Goal: Book appointment/travel/reservation

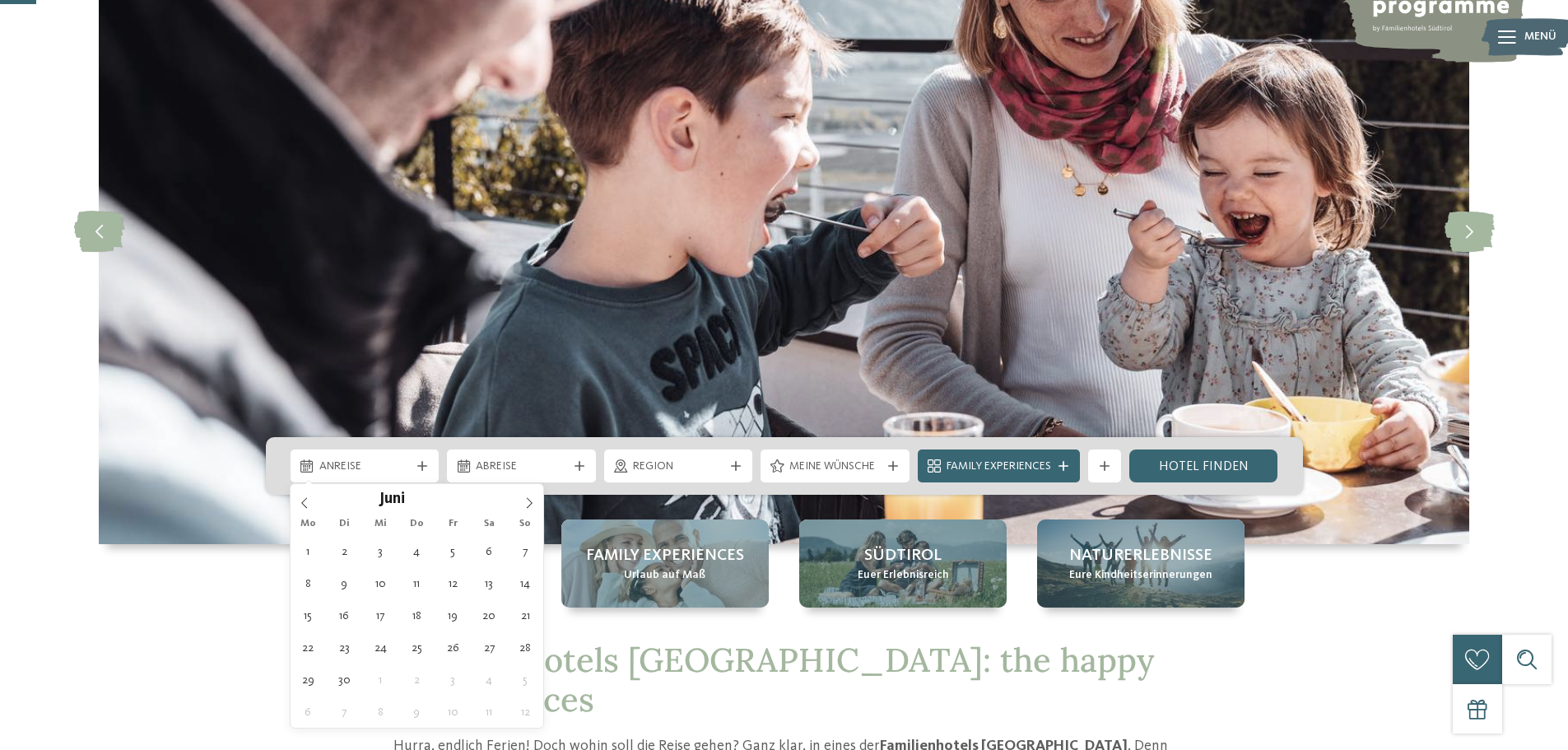
type div "[DATE]"
type input "****"
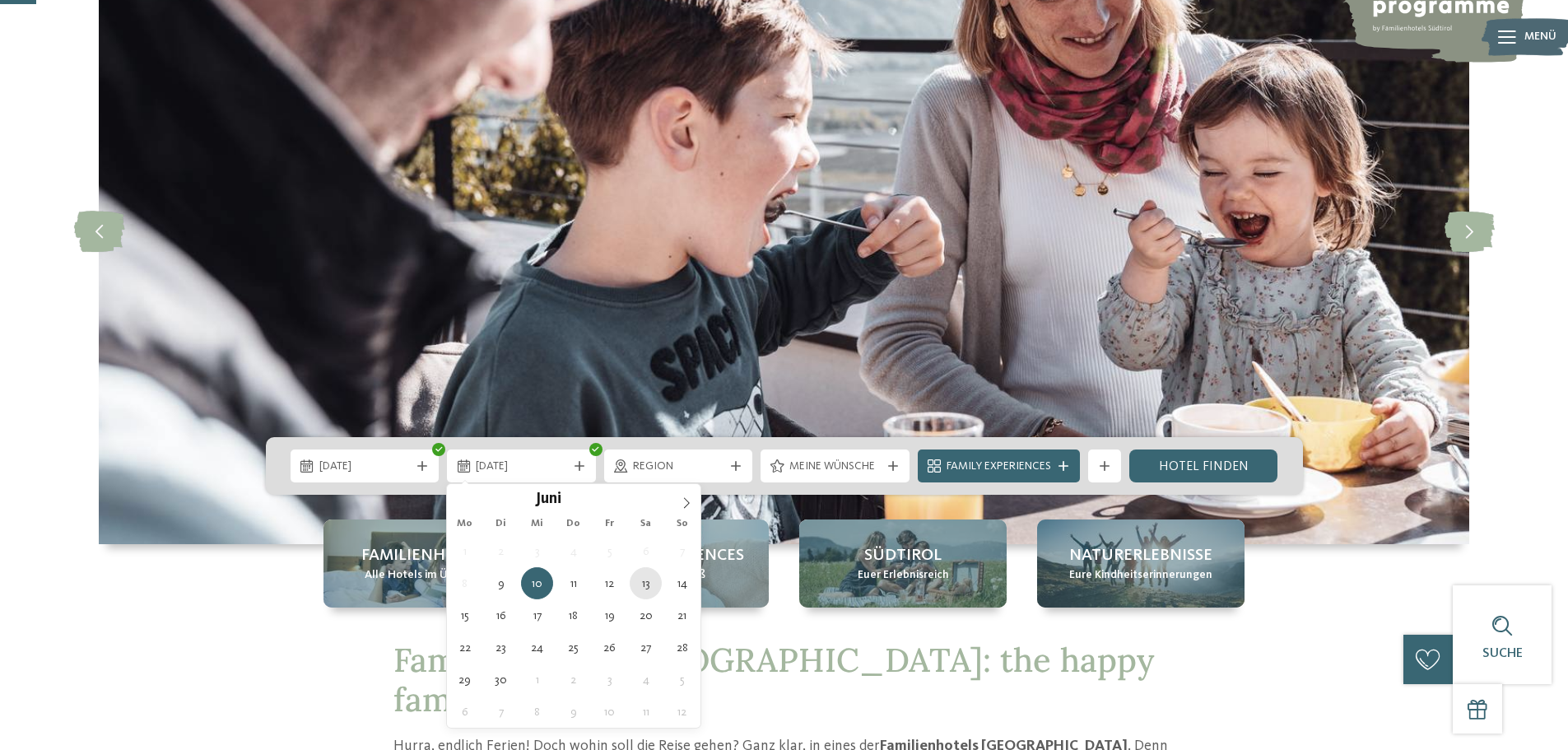
type div "[DATE]"
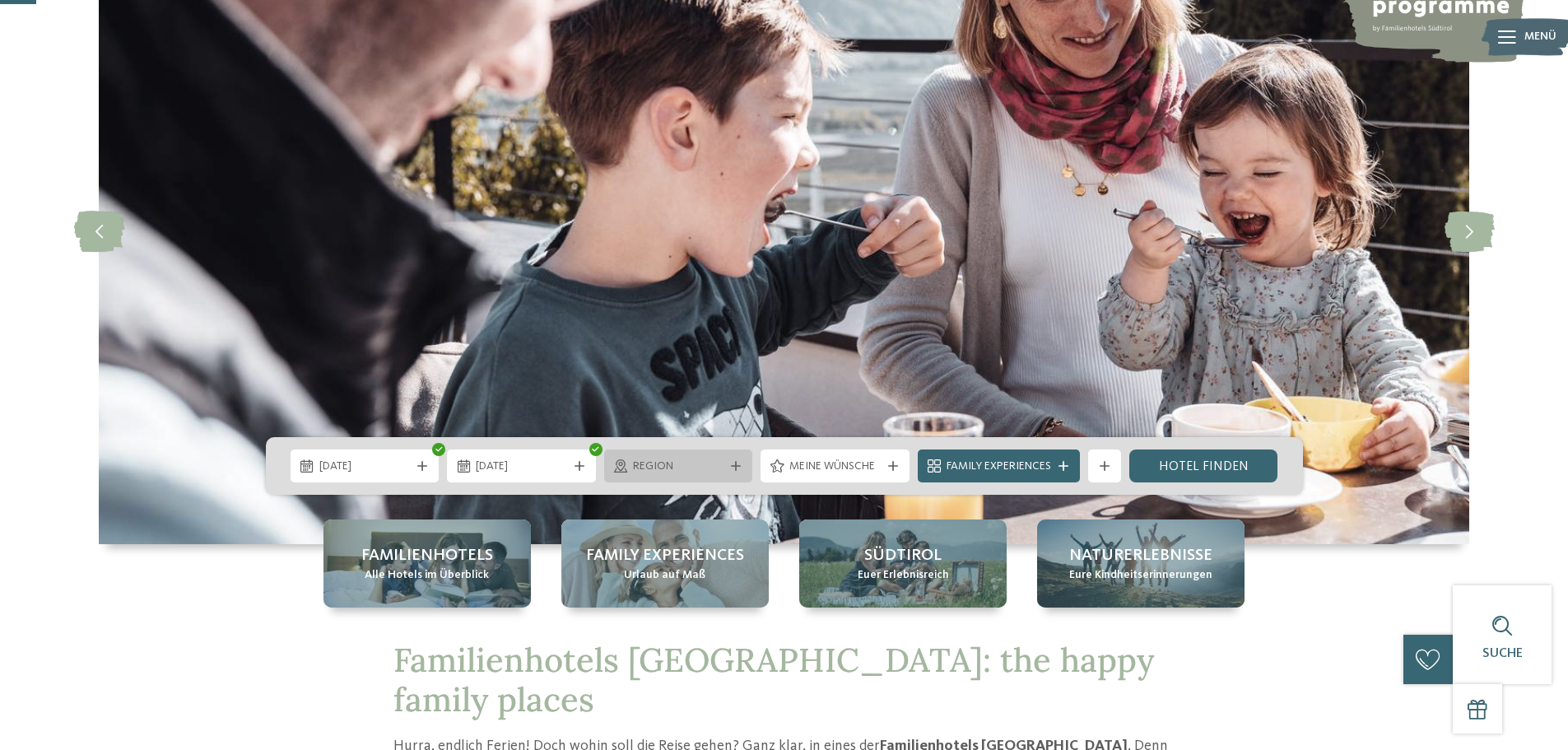
click at [736, 470] on icon at bounding box center [736, 466] width 10 height 10
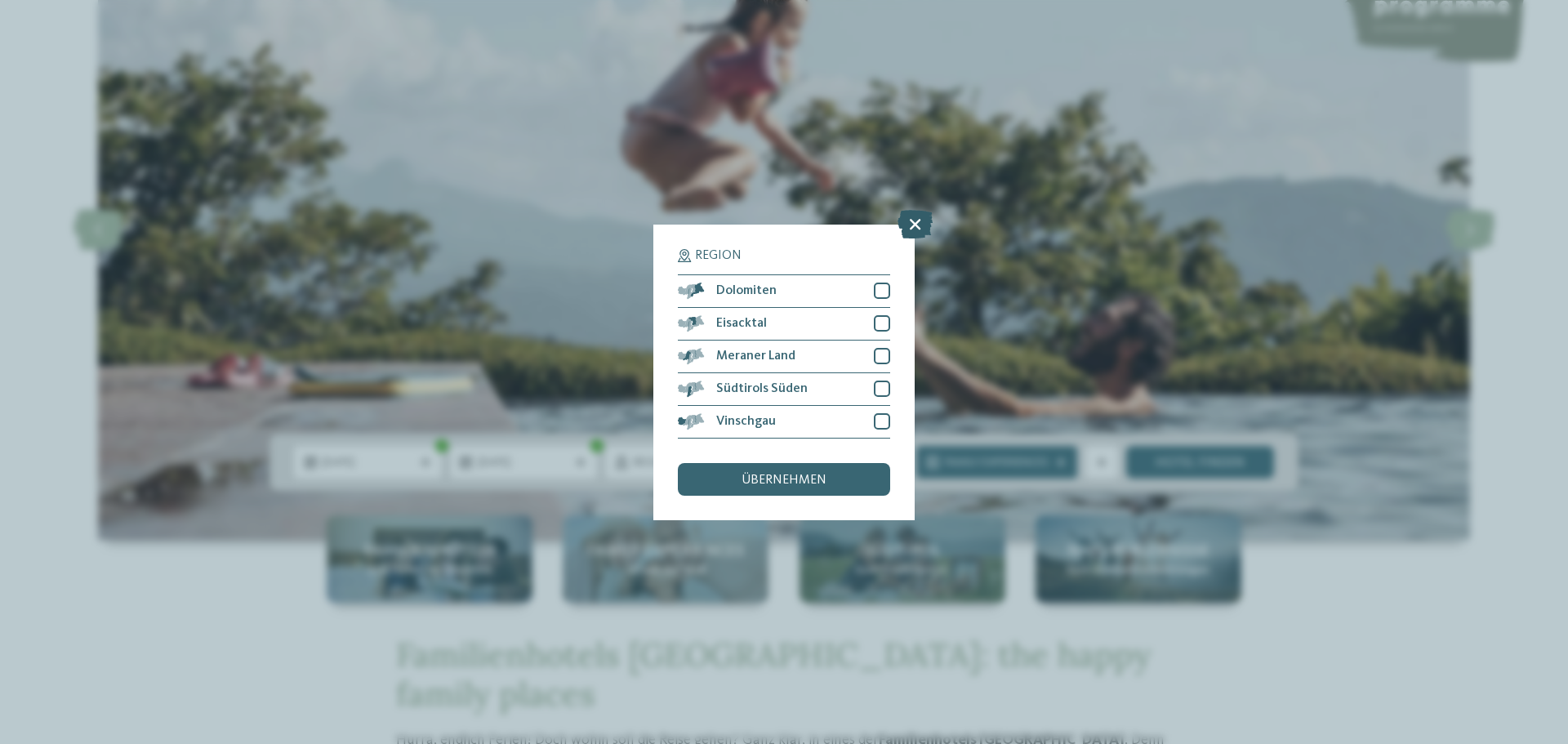
click at [920, 226] on icon at bounding box center [915, 223] width 35 height 29
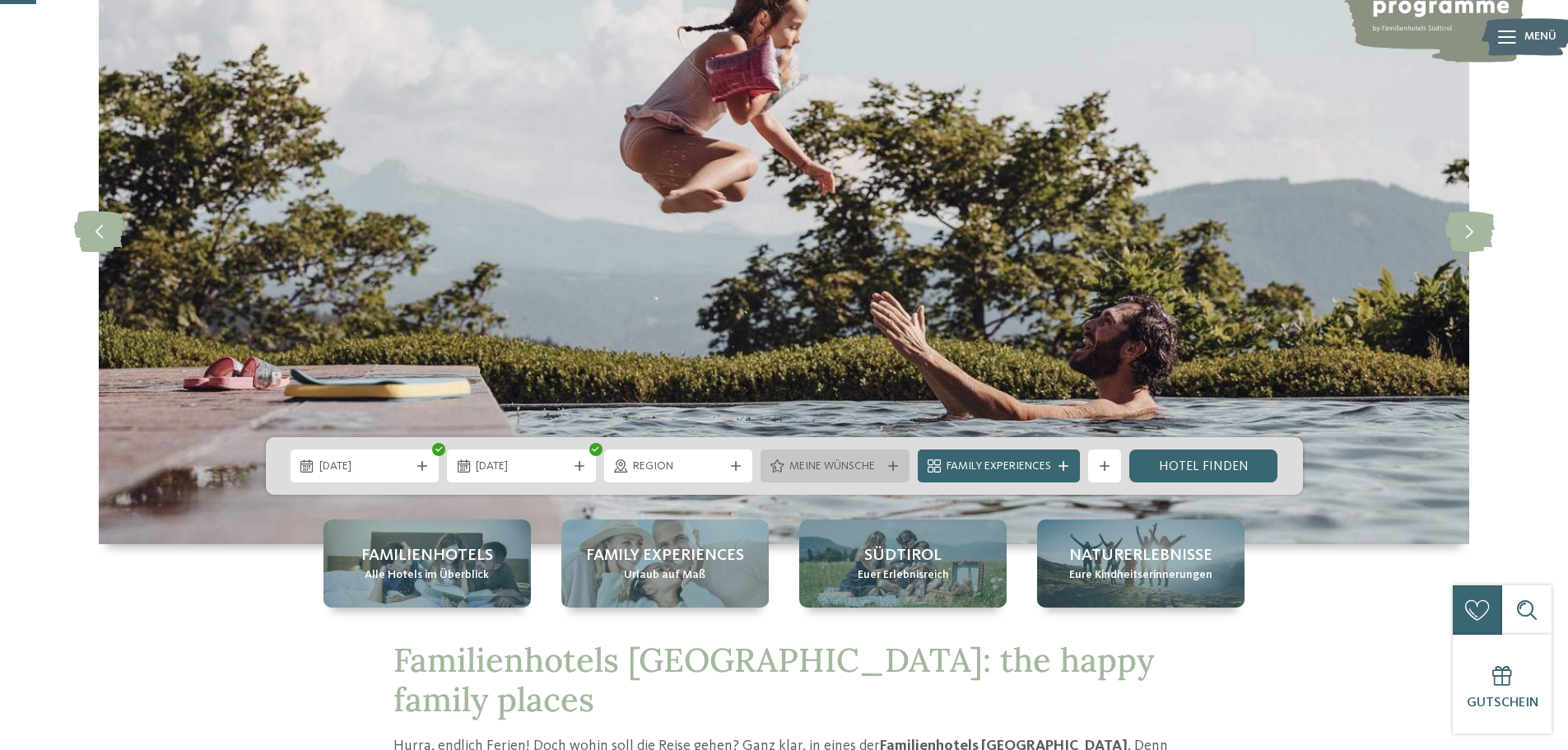
click at [889, 468] on icon at bounding box center [894, 466] width 10 height 10
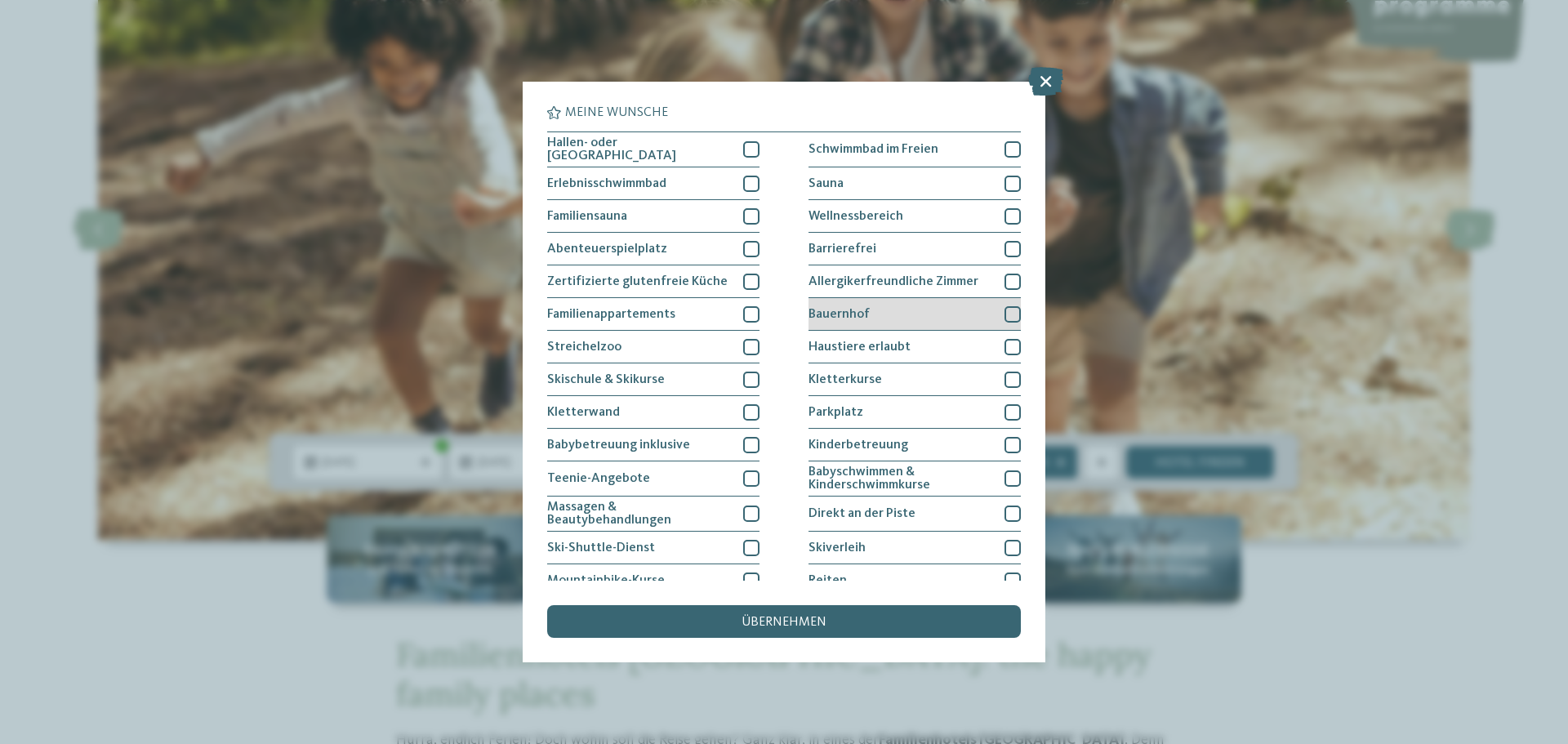
click at [889, 313] on div "Bauernhof" at bounding box center [915, 314] width 213 height 33
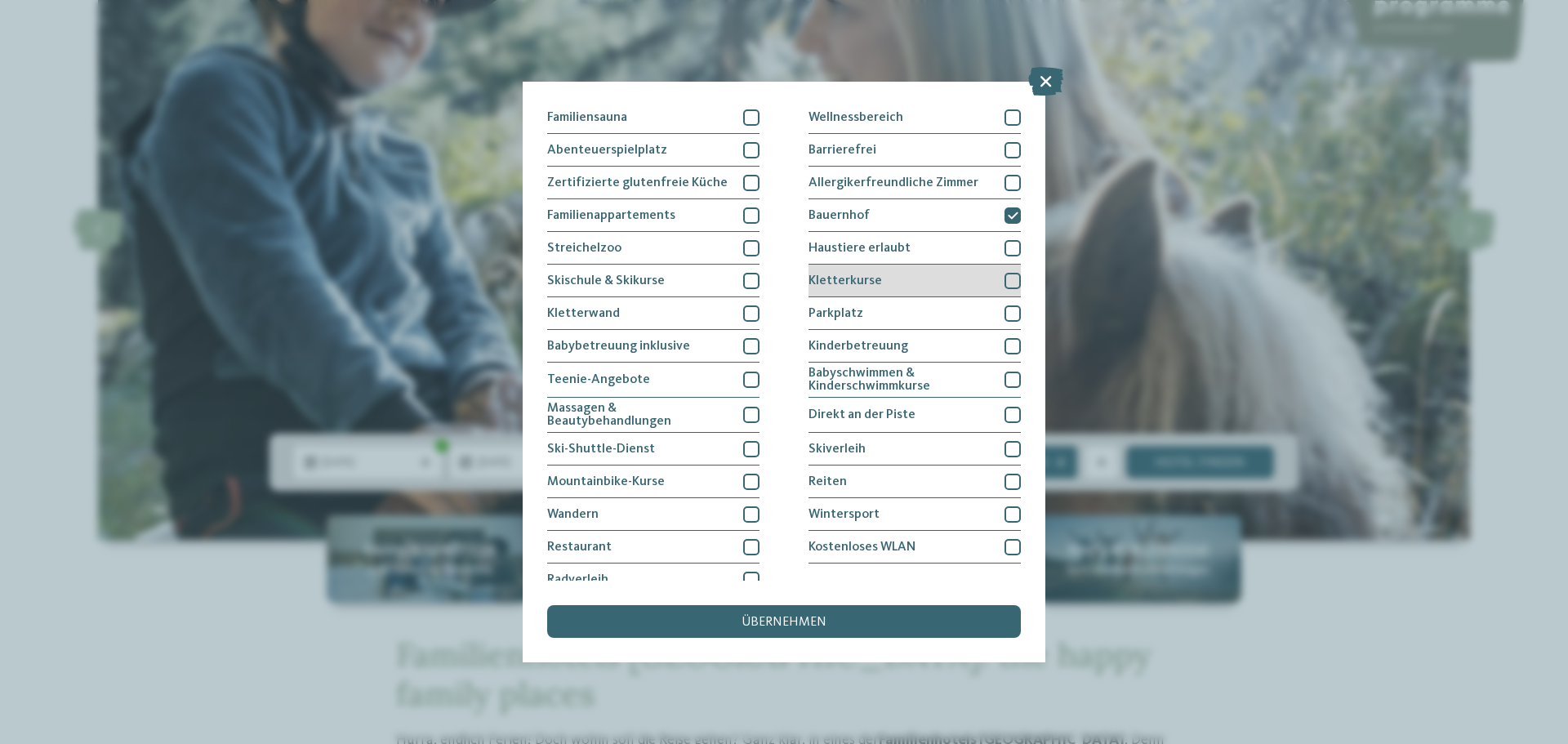
scroll to position [112, 0]
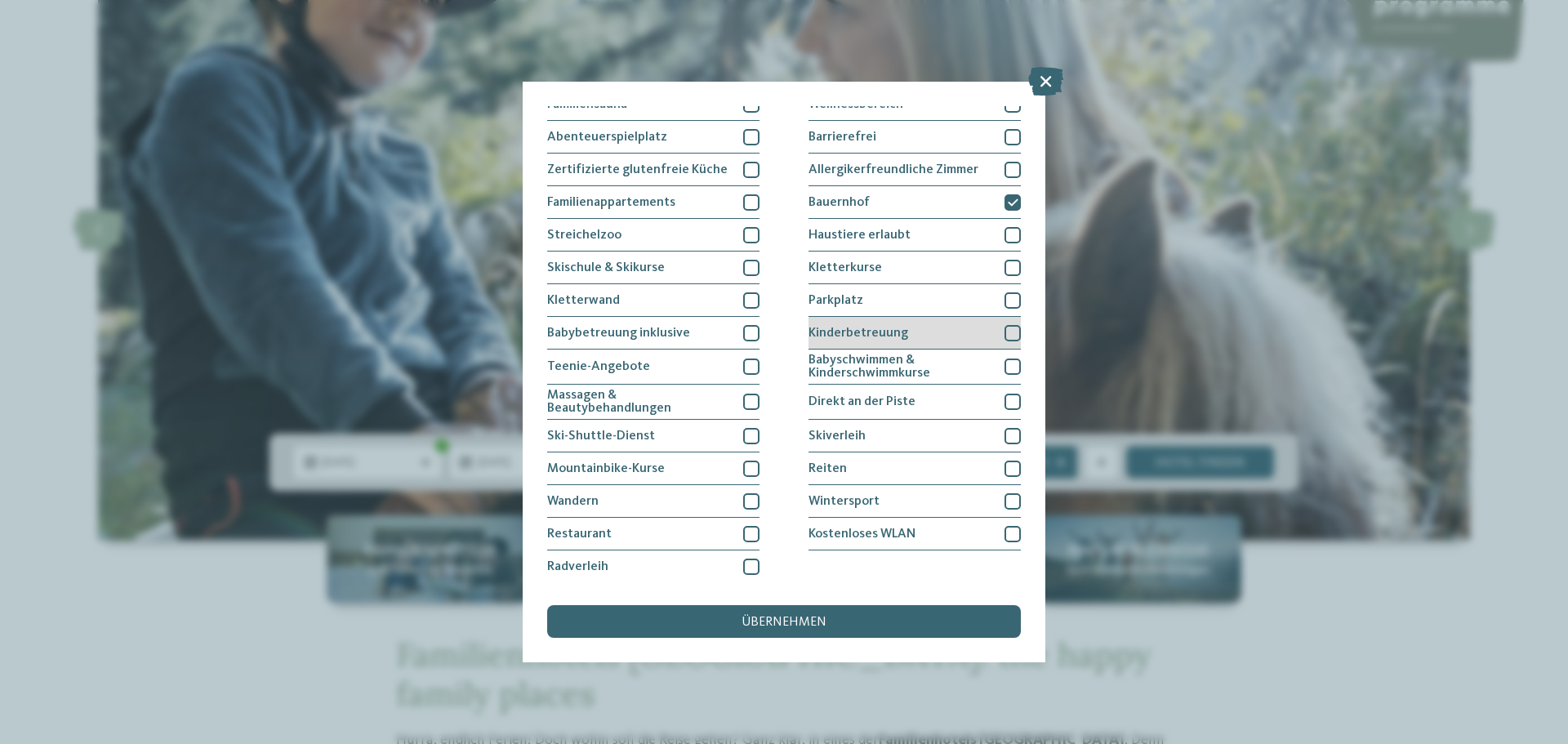
click at [947, 332] on div "Kinderbetreuung" at bounding box center [915, 333] width 213 height 33
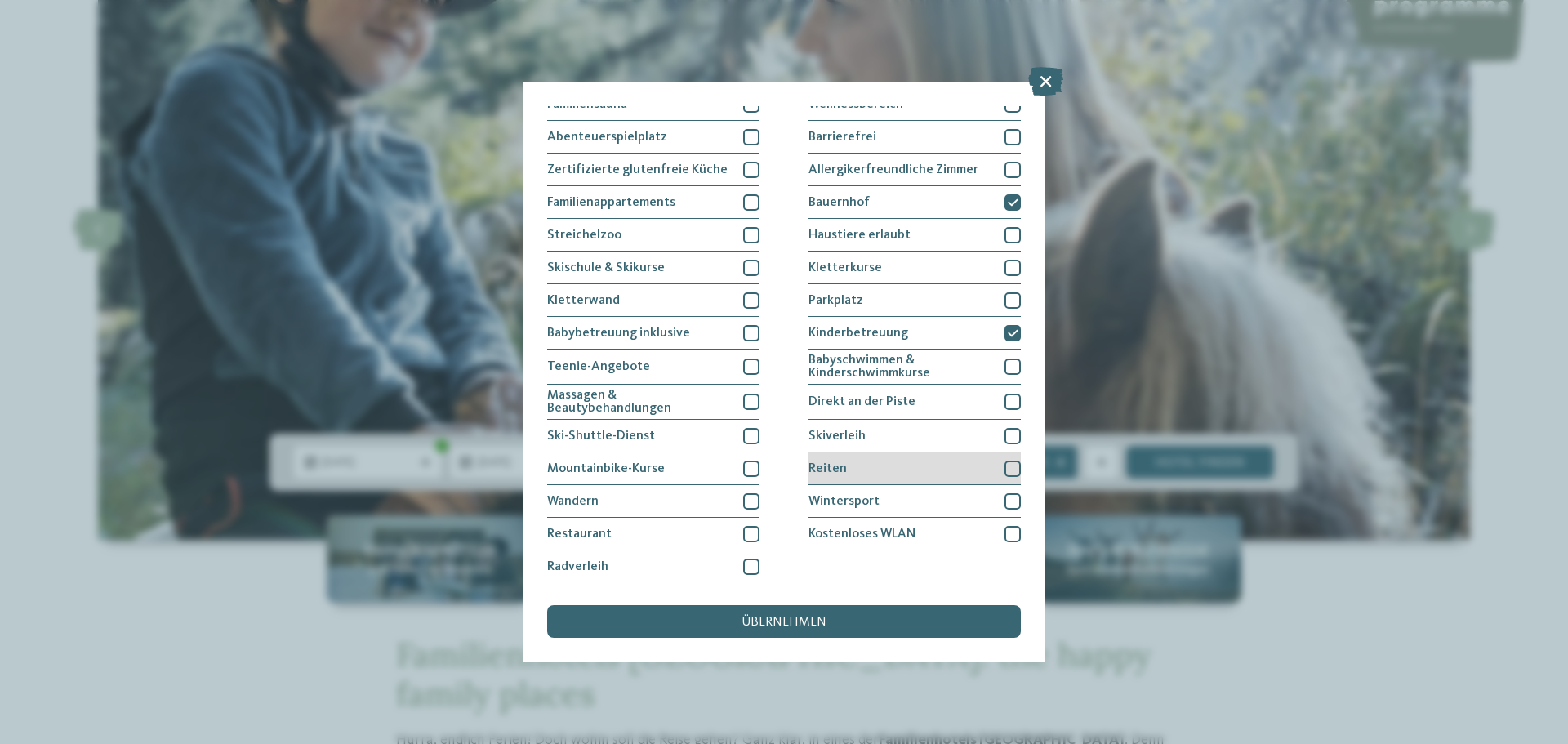
click at [862, 459] on div "Reiten" at bounding box center [915, 469] width 213 height 33
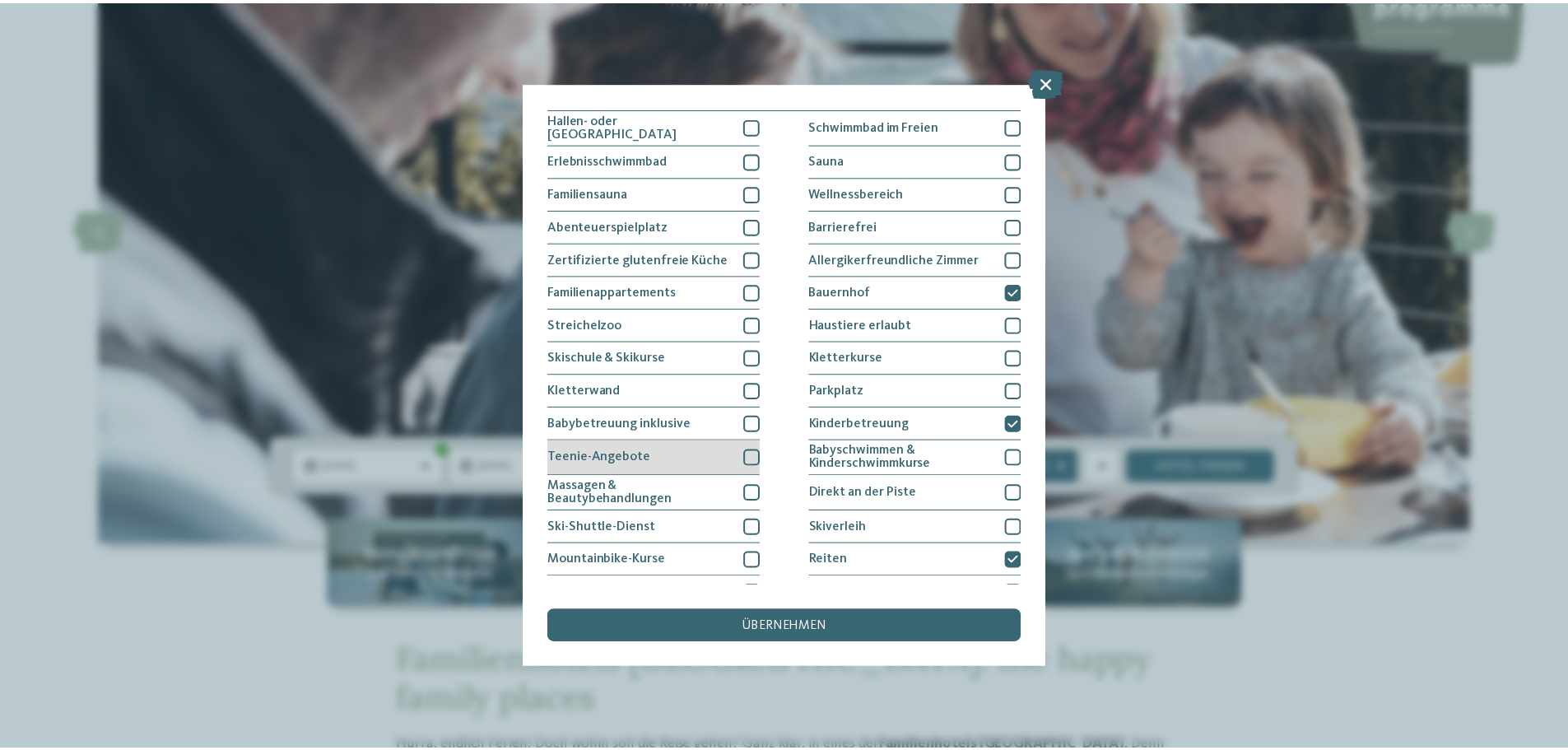
scroll to position [0, 0]
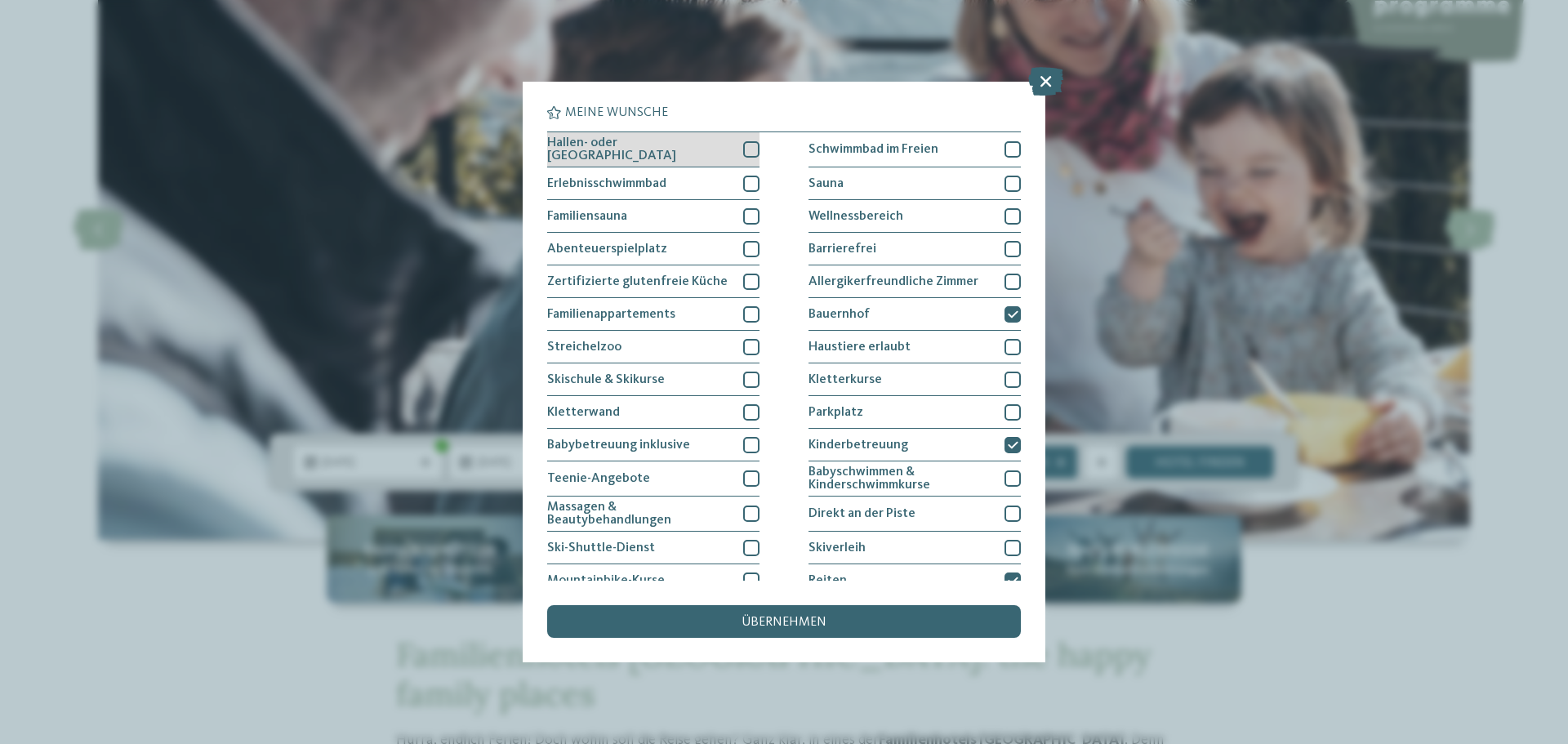
click at [728, 150] on div "Hallen- oder Schleusenbad" at bounding box center [654, 149] width 213 height 35
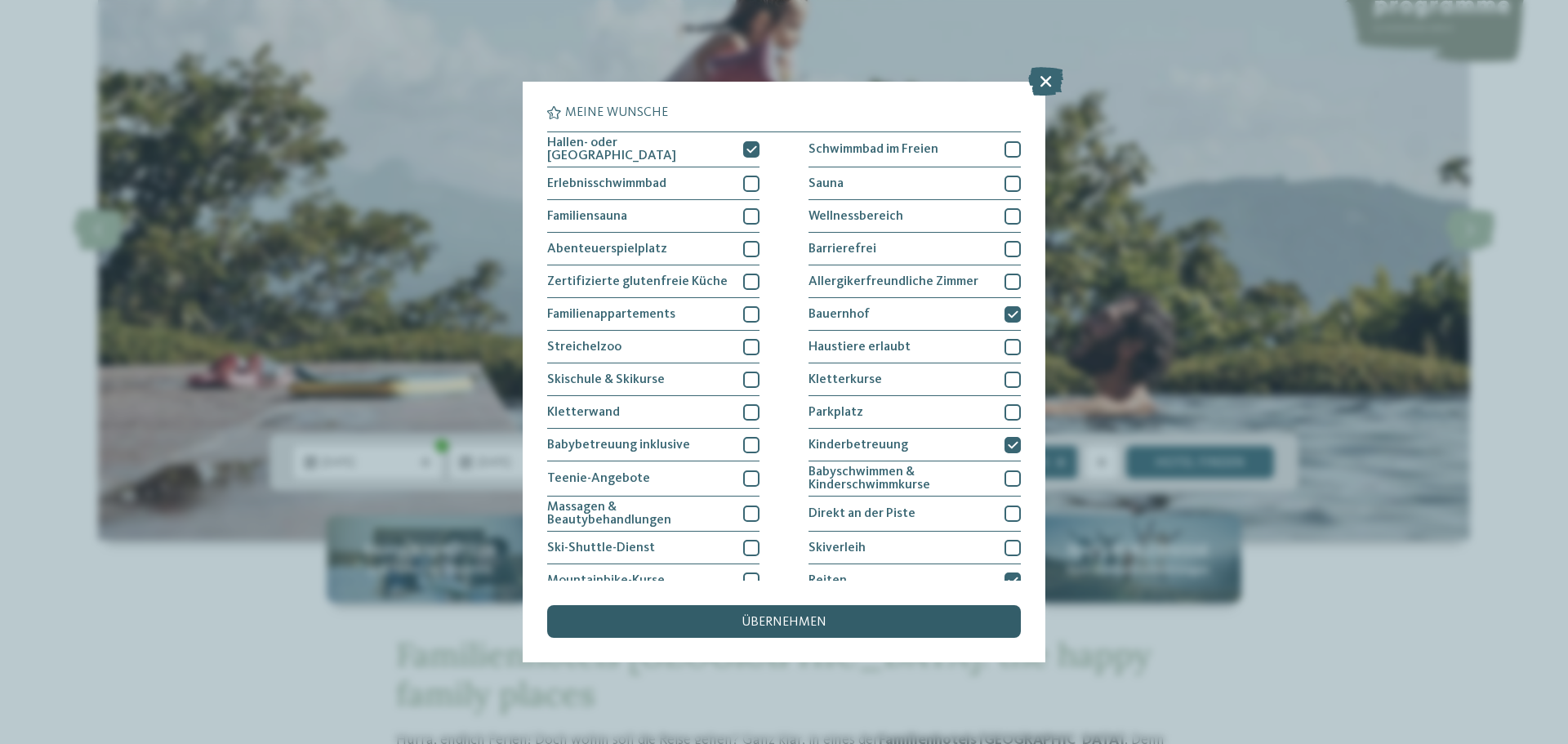
click at [763, 627] on span "übernehmen" at bounding box center [784, 622] width 85 height 13
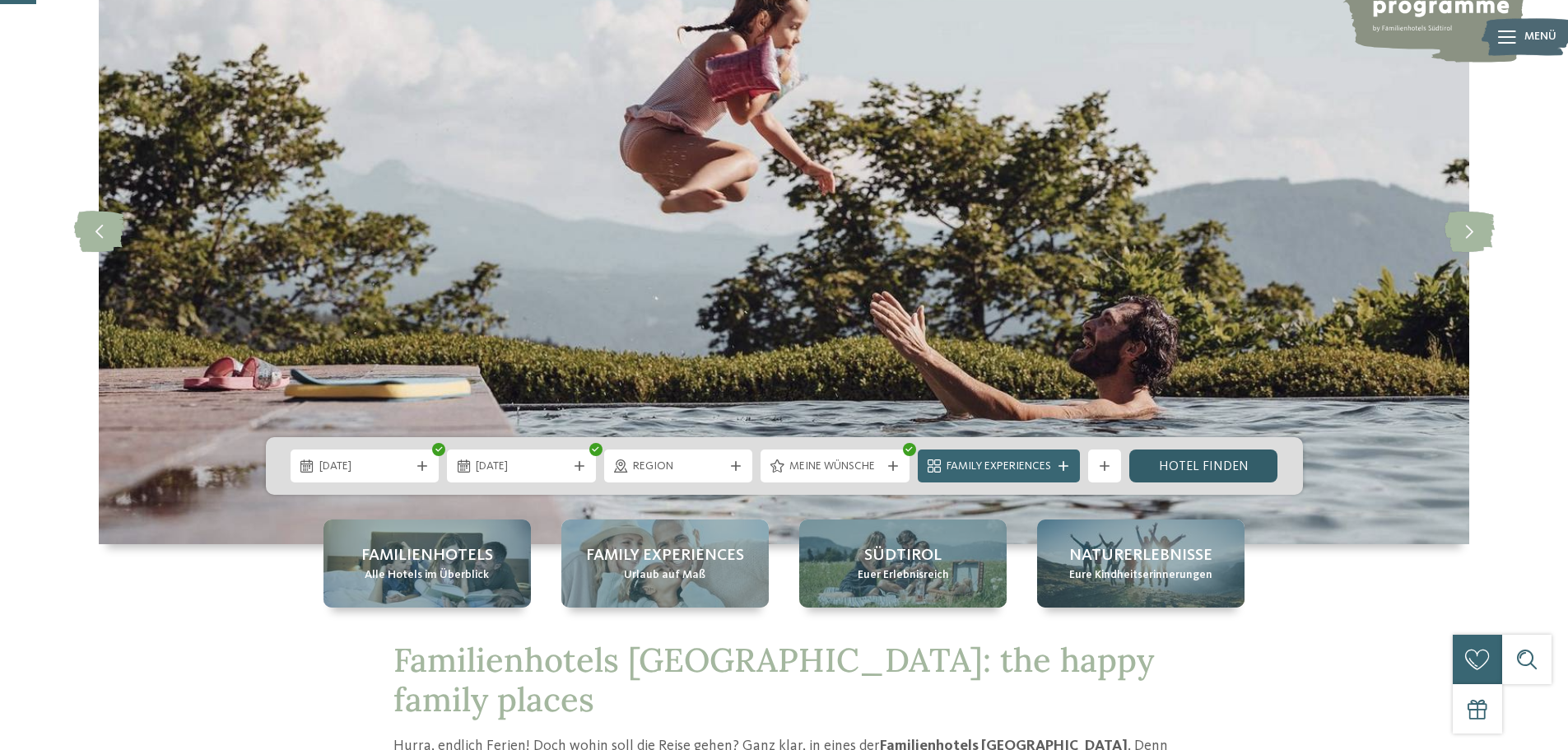
click at [1218, 464] on link "Hotel finden" at bounding box center [1204, 466] width 149 height 33
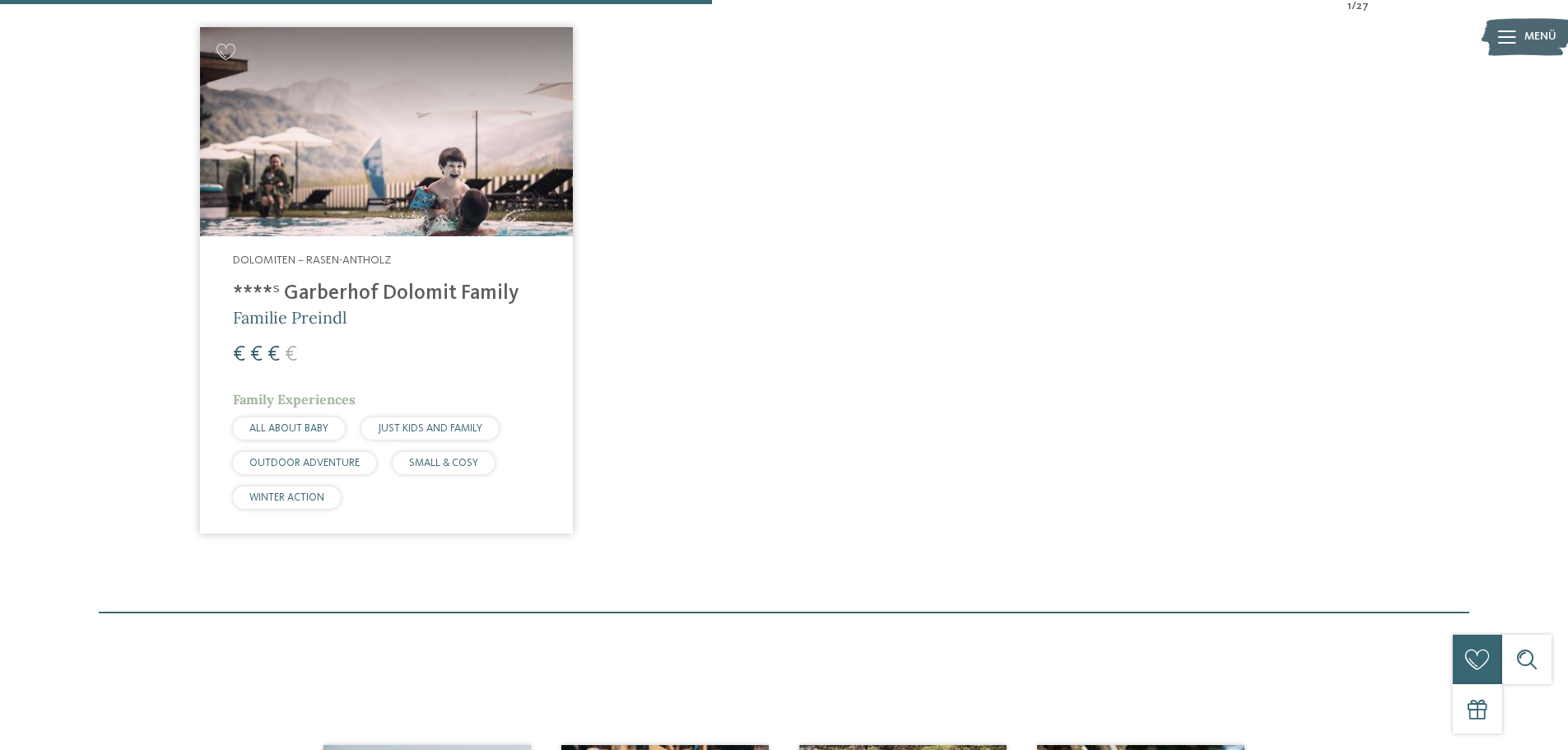
scroll to position [623, 0]
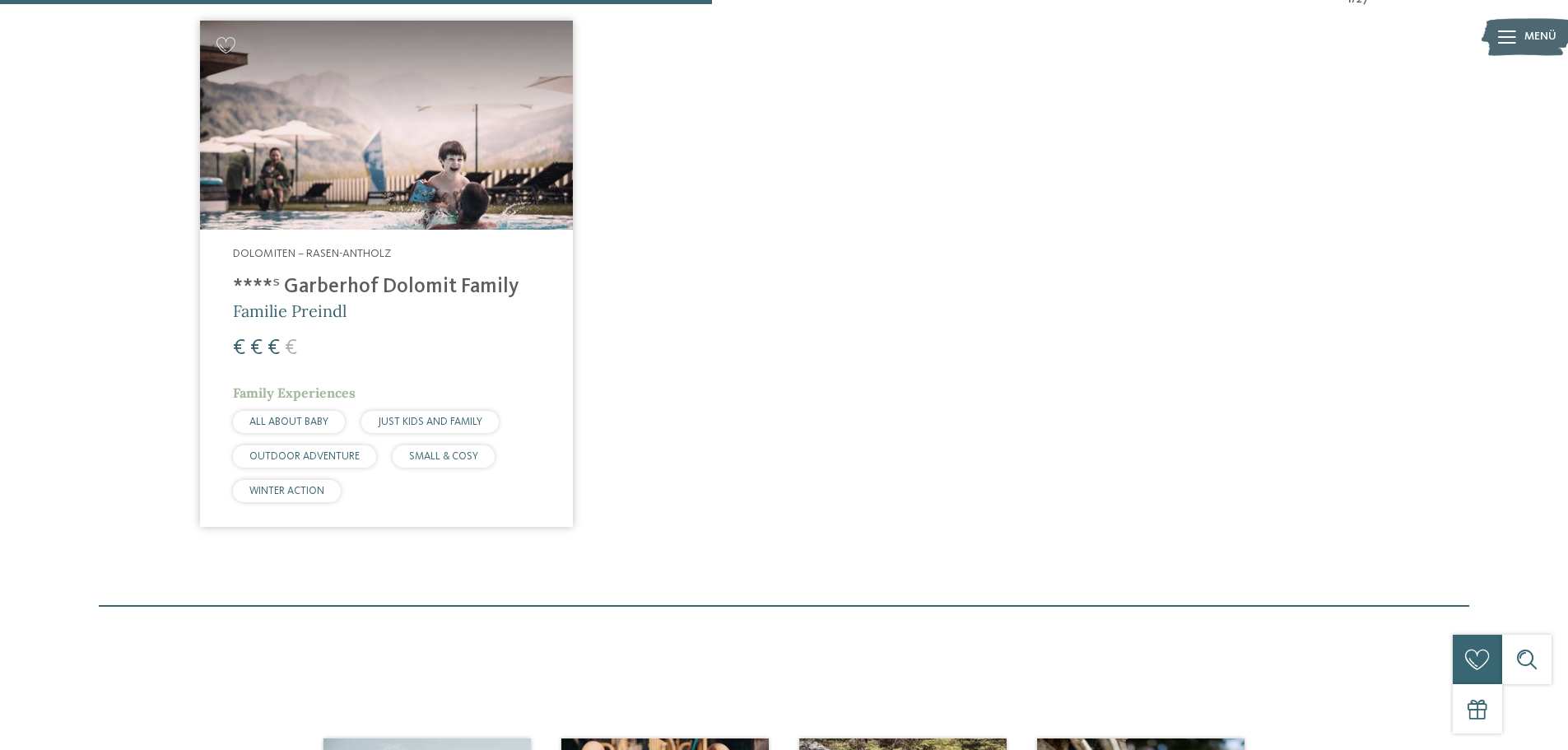
click at [434, 288] on h4 "****ˢ Garberhof Dolomit Family" at bounding box center [386, 288] width 307 height 25
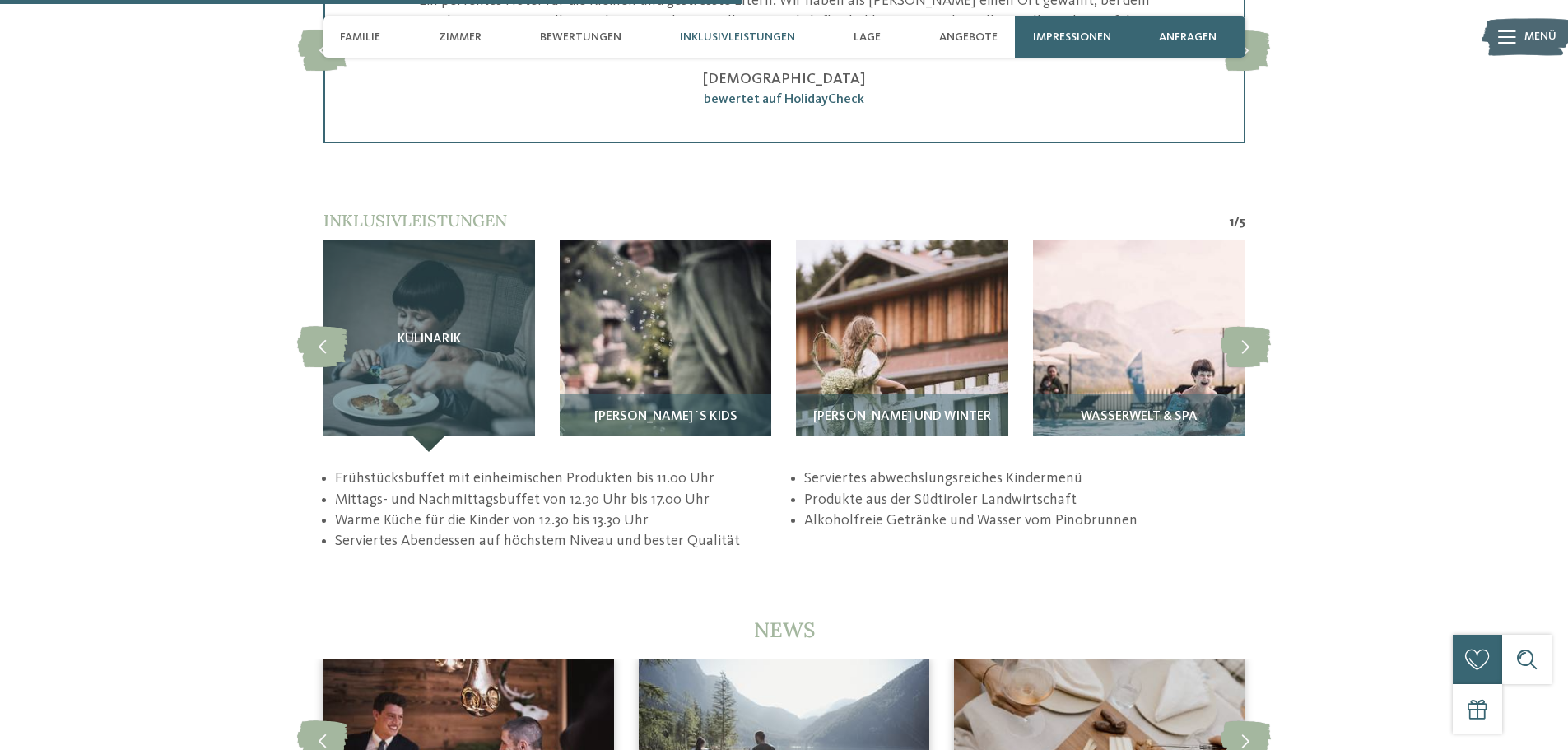
scroll to position [3211, 0]
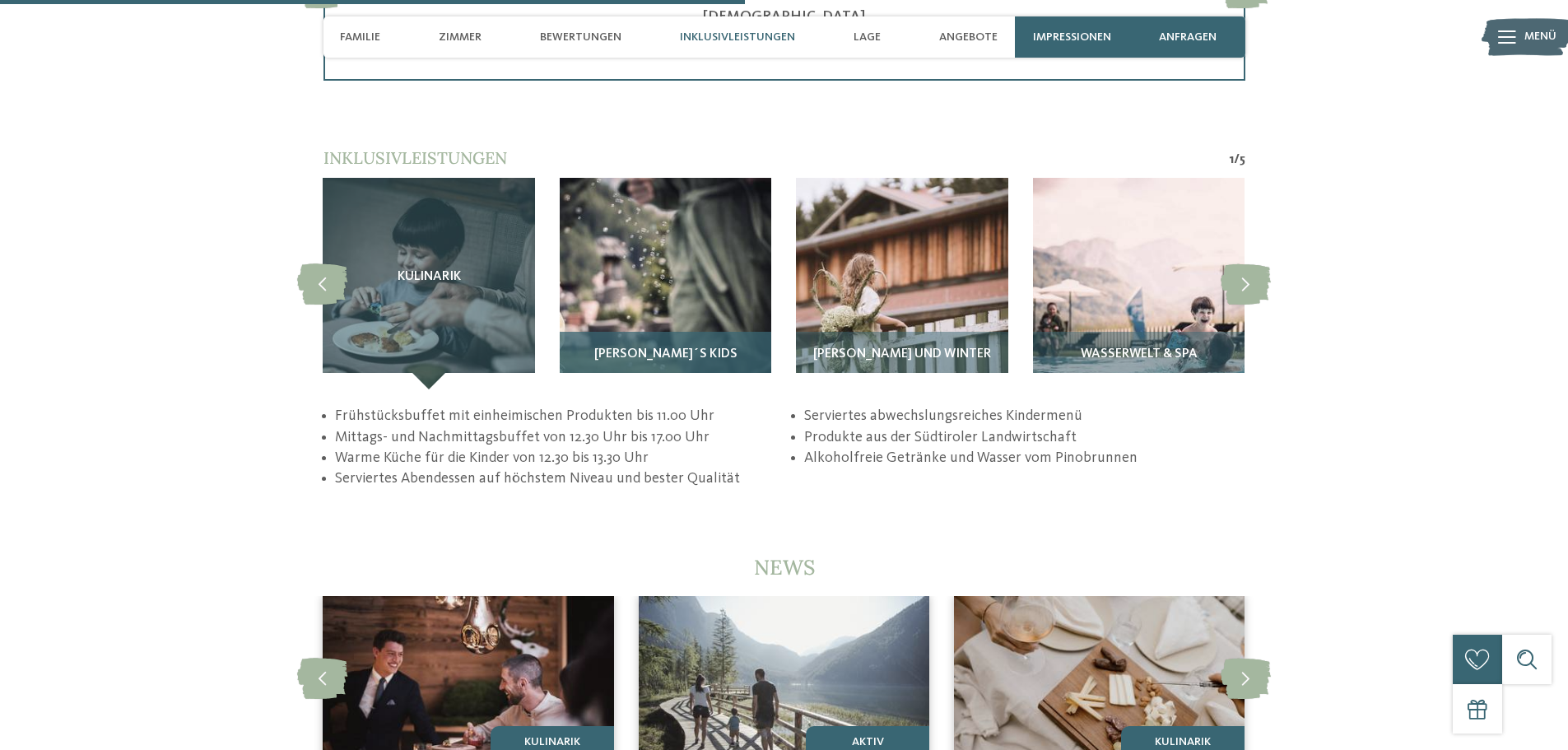
click at [681, 347] on span "[PERSON_NAME]´s Kids" at bounding box center [666, 354] width 143 height 14
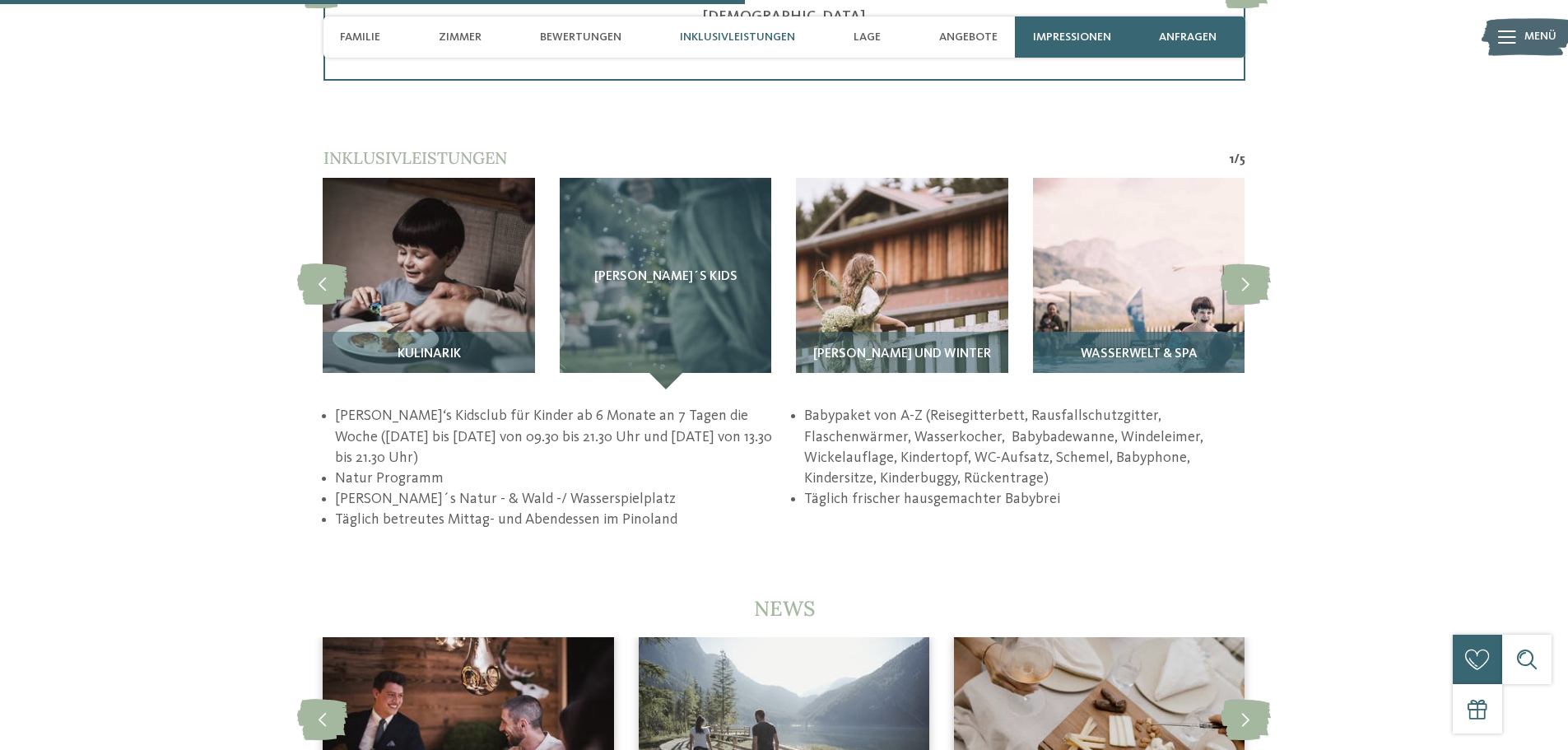
click at [1080, 332] on div "Wasserwelt & Spa" at bounding box center [1139, 361] width 211 height 58
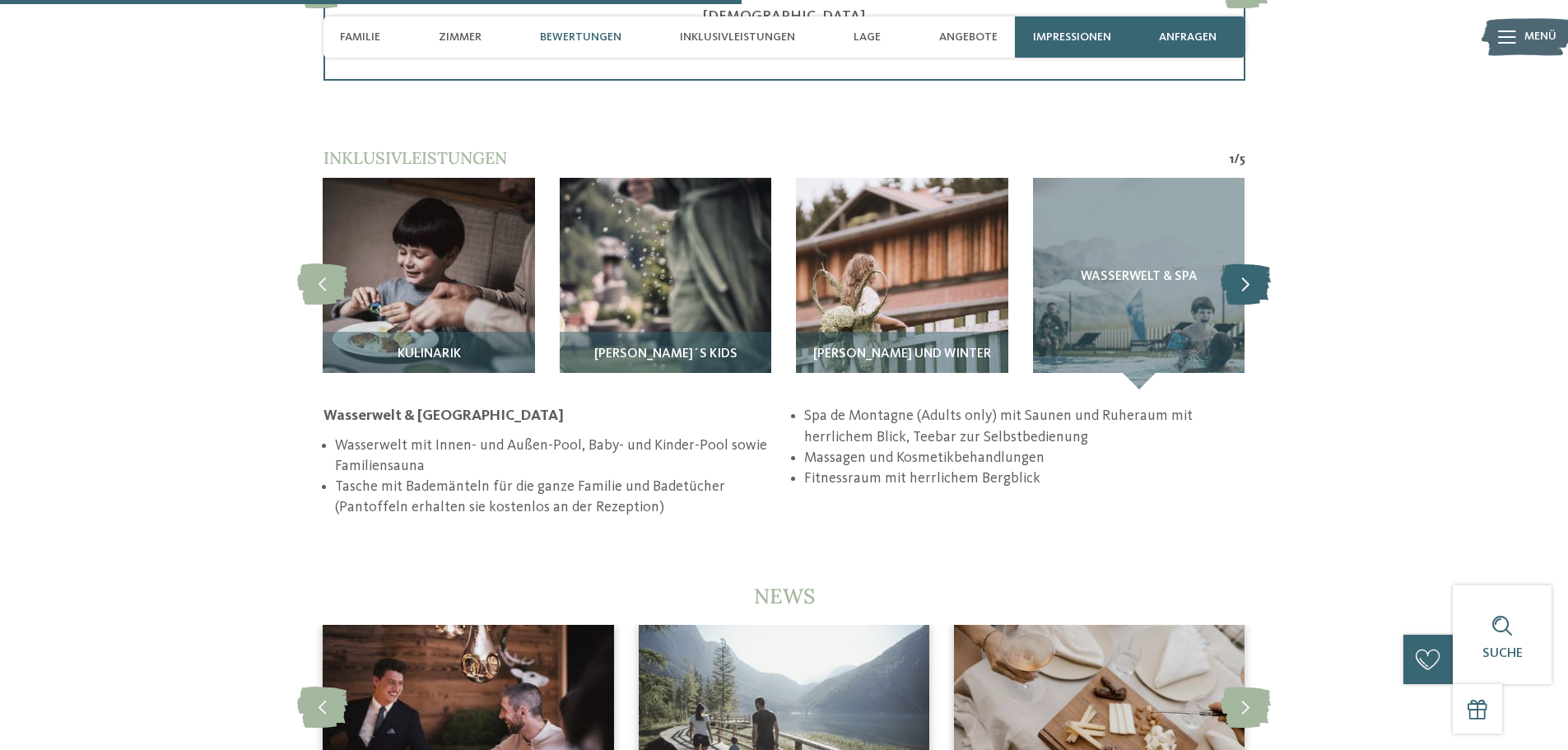
click at [1237, 264] on icon at bounding box center [1246, 284] width 50 height 42
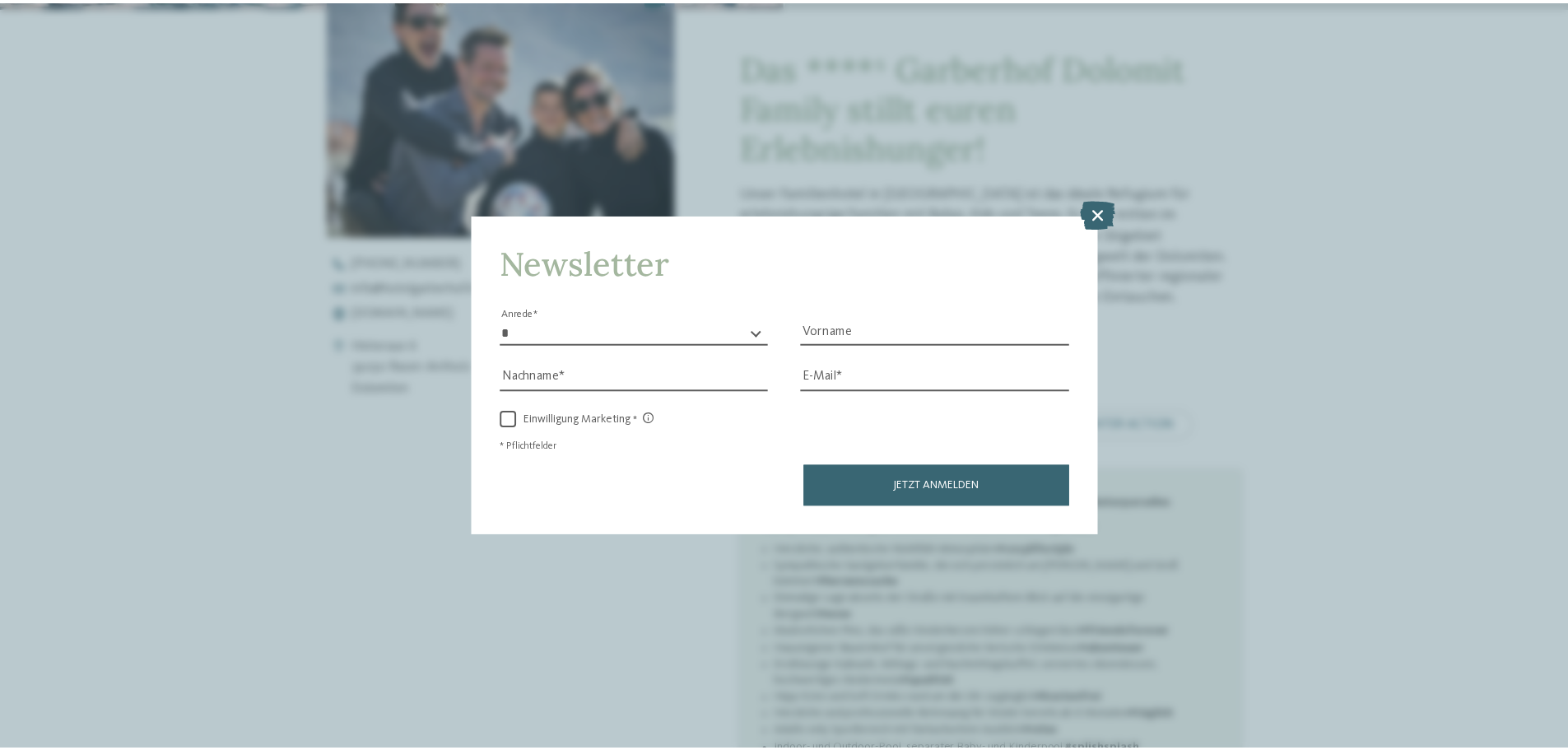
scroll to position [659, 0]
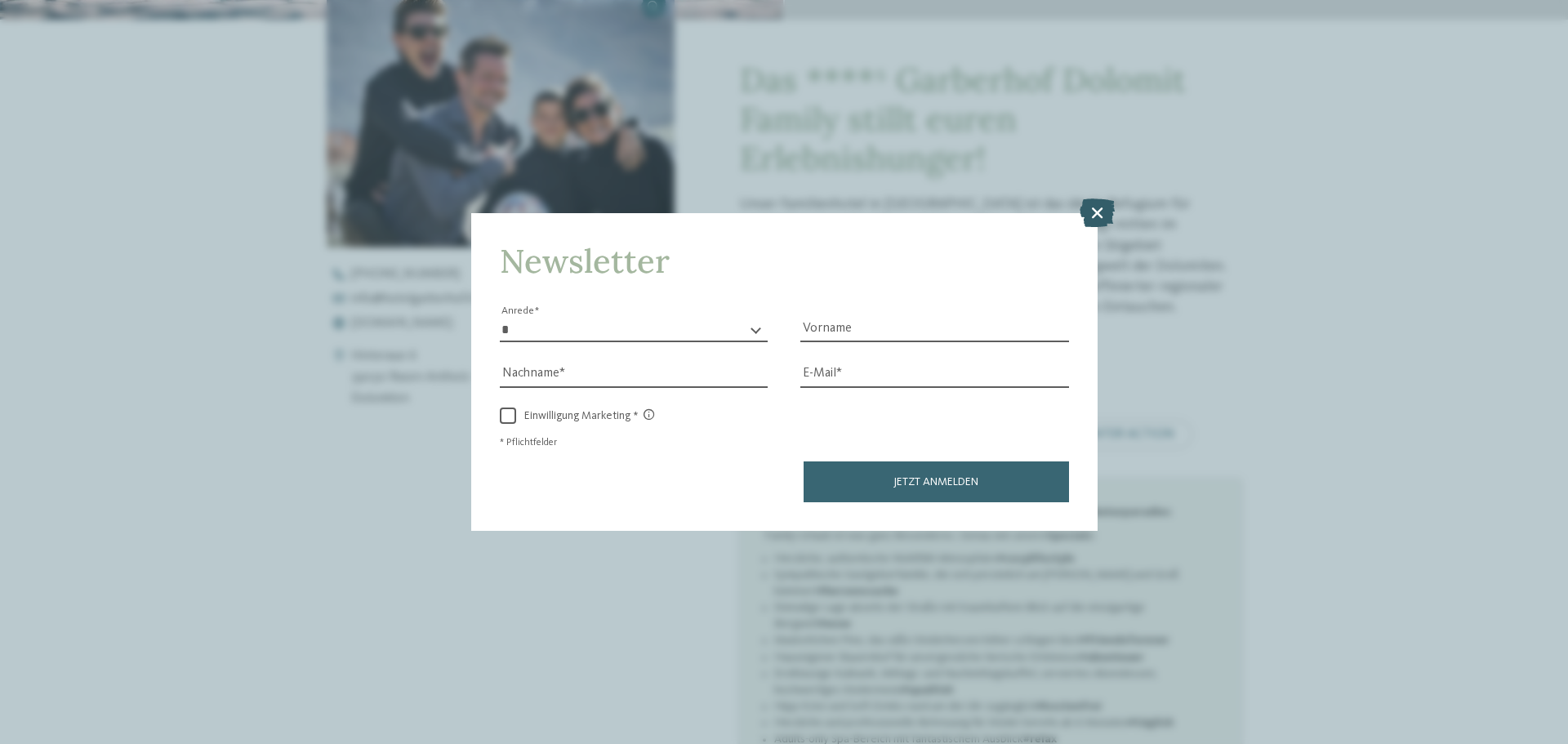
click at [1092, 217] on icon at bounding box center [1097, 213] width 35 height 29
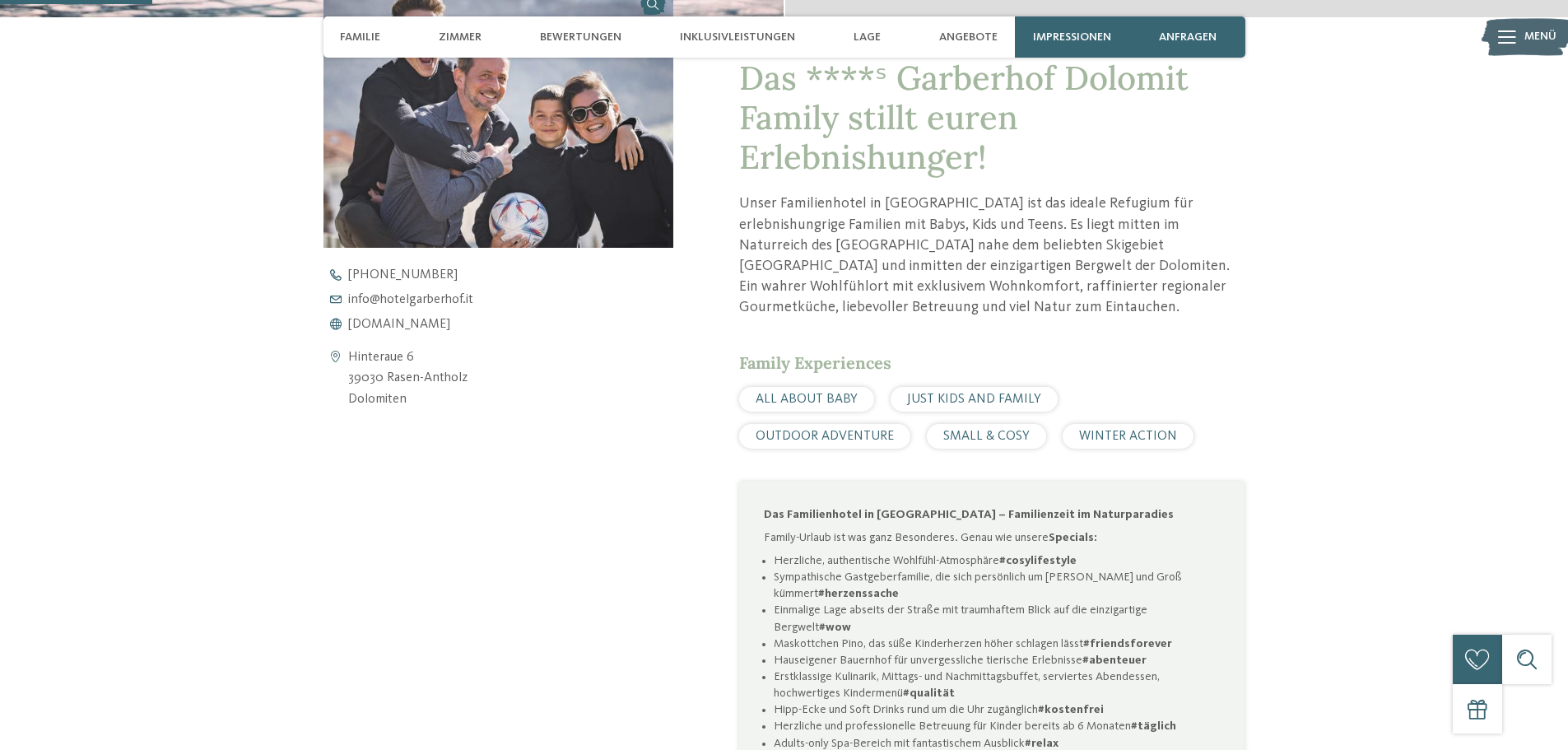
click at [331, 356] on icon at bounding box center [336, 379] width 25 height 64
click at [382, 326] on span "[DOMAIN_NAME]" at bounding box center [399, 324] width 102 height 14
